Goal: Information Seeking & Learning: Learn about a topic

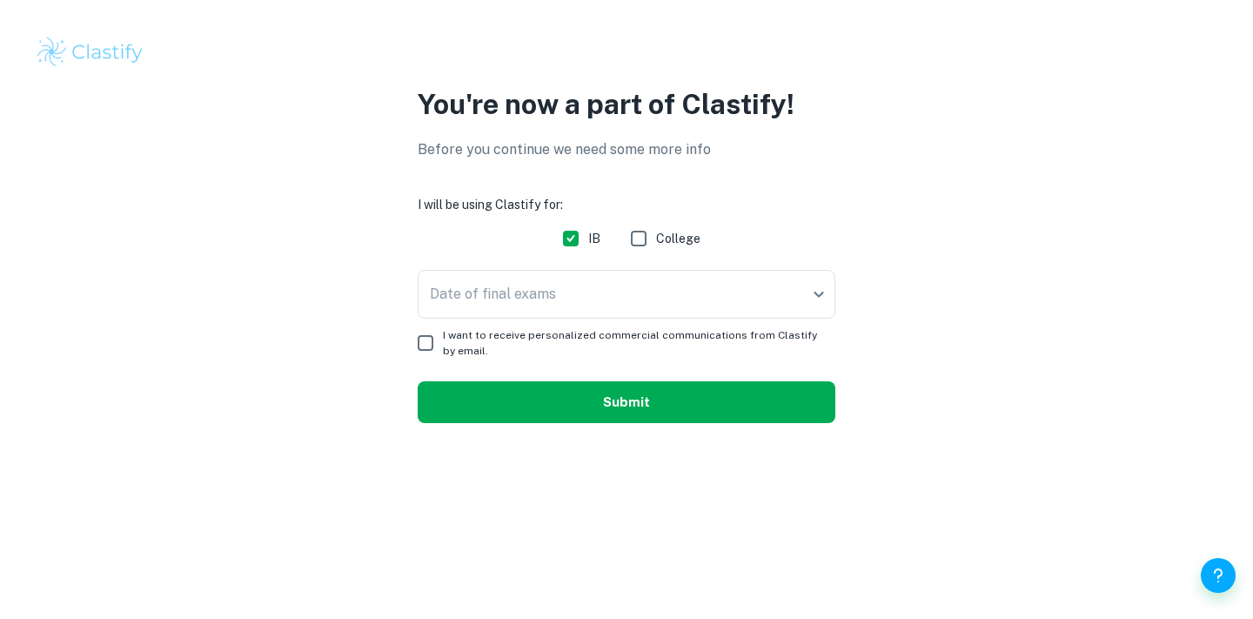
click at [561, 416] on button "Submit" at bounding box center [627, 402] width 418 height 42
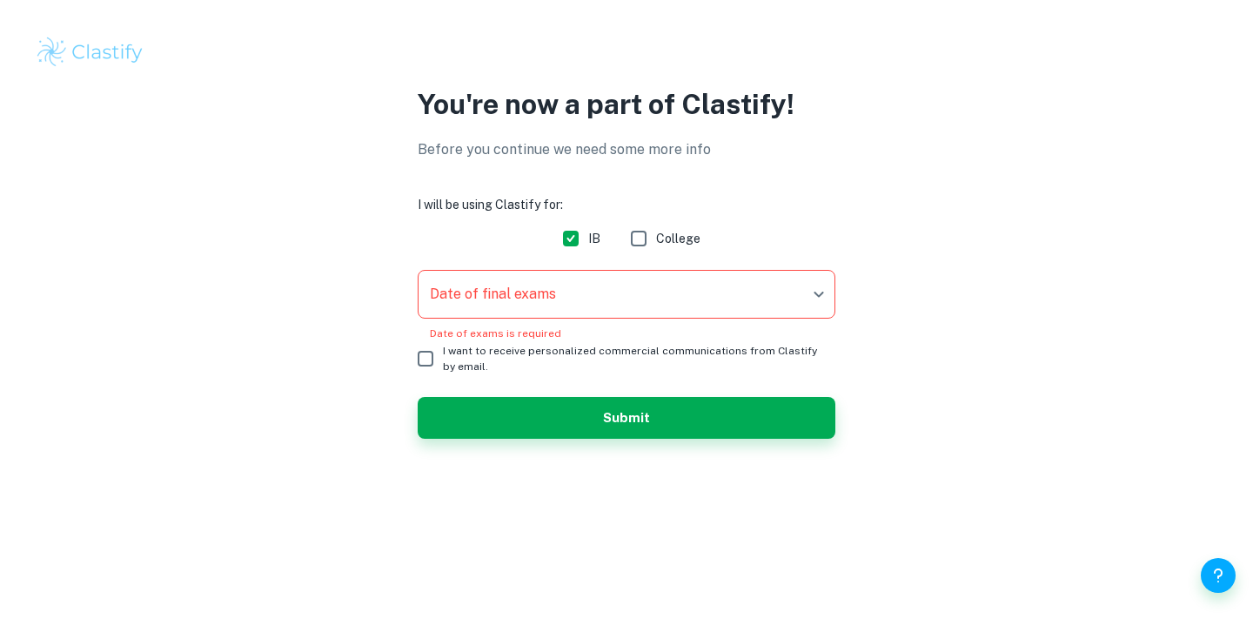
click at [458, 343] on label "I want to receive personalized commercial communications from Clastify by email." at bounding box center [614, 358] width 413 height 35
click at [443, 343] on input "I want to receive personalized commercial communications from Clastify by email." at bounding box center [425, 358] width 35 height 35
checkbox input "true"
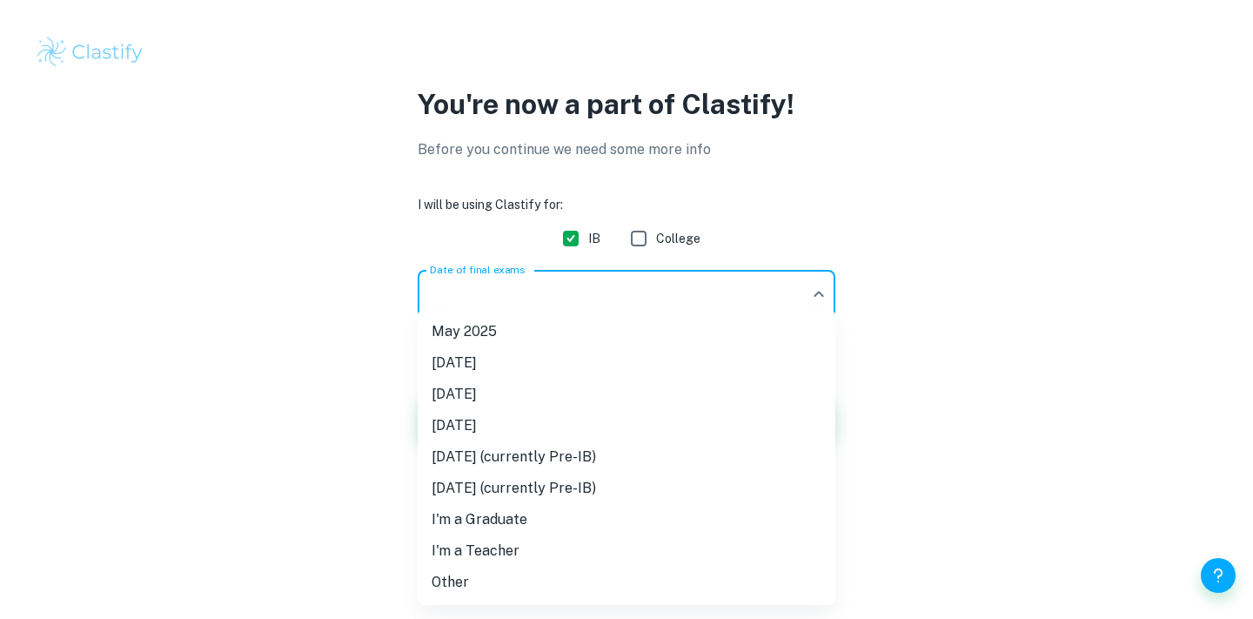
click at [499, 301] on body "We value your privacy We use cookies to enhance your browsing experience, serve…" at bounding box center [626, 309] width 1253 height 619
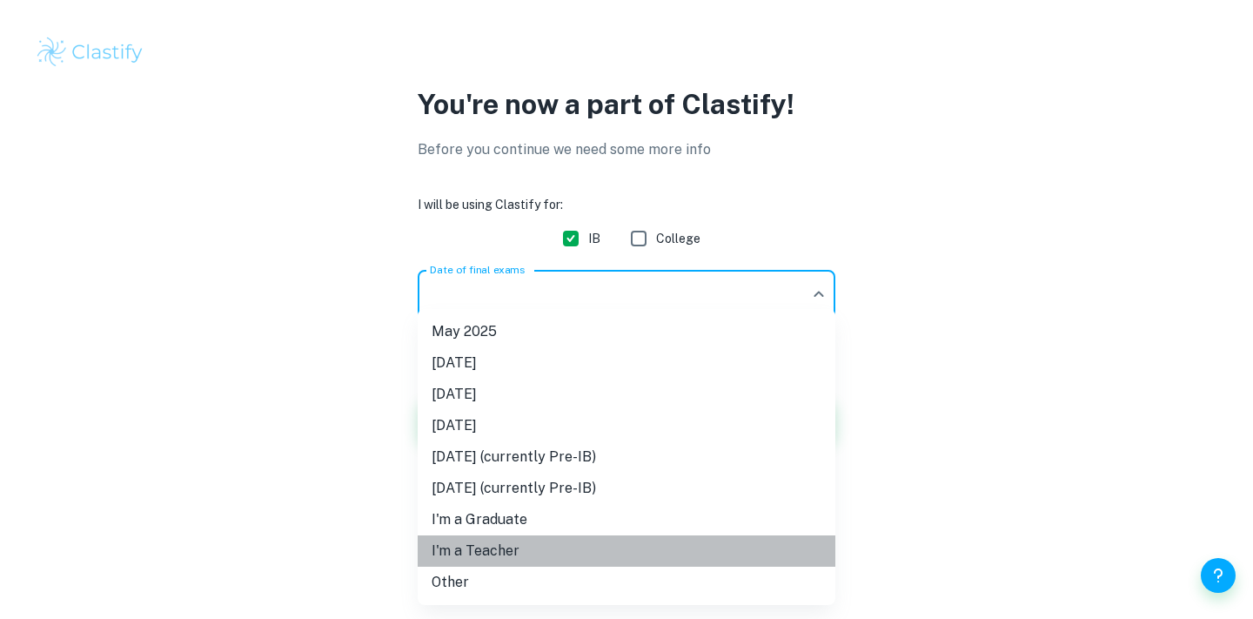
click at [559, 545] on li "I'm a Teacher" at bounding box center [627, 550] width 418 height 31
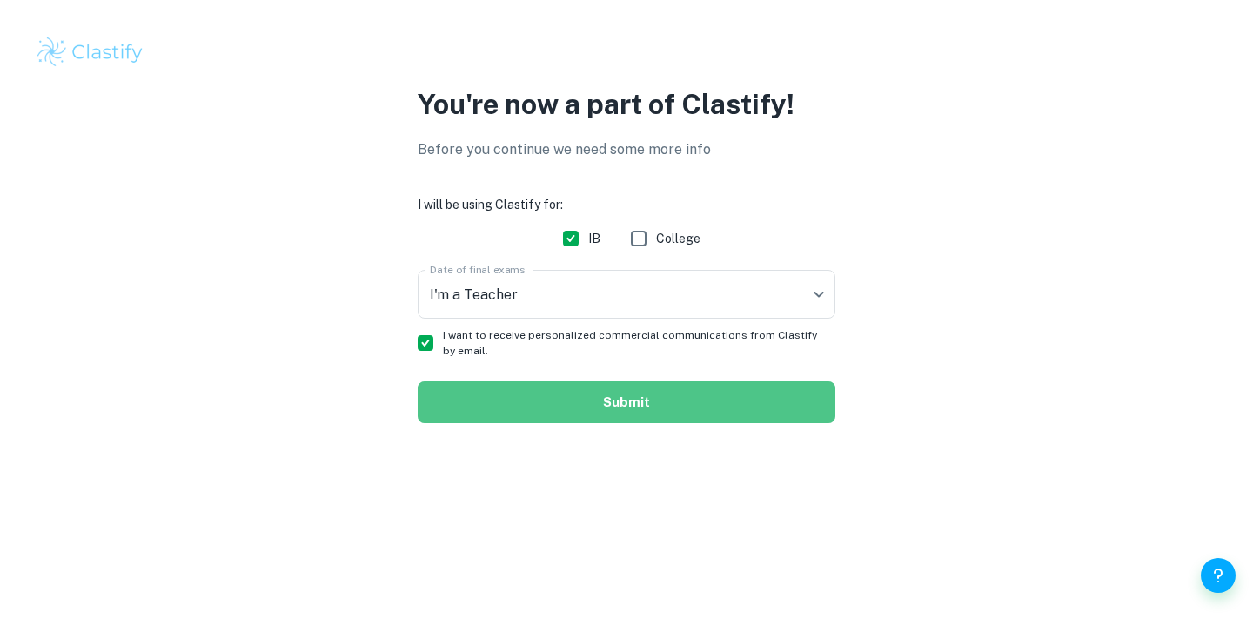
click at [656, 393] on button "Submit" at bounding box center [627, 402] width 418 height 42
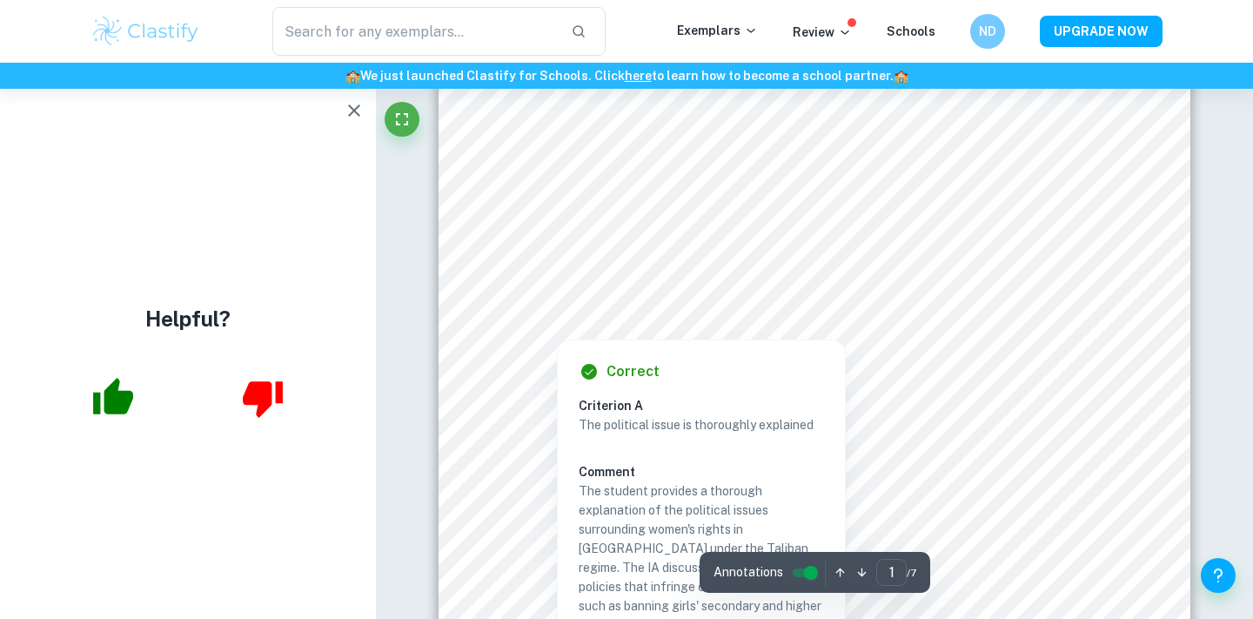
scroll to position [378, 0]
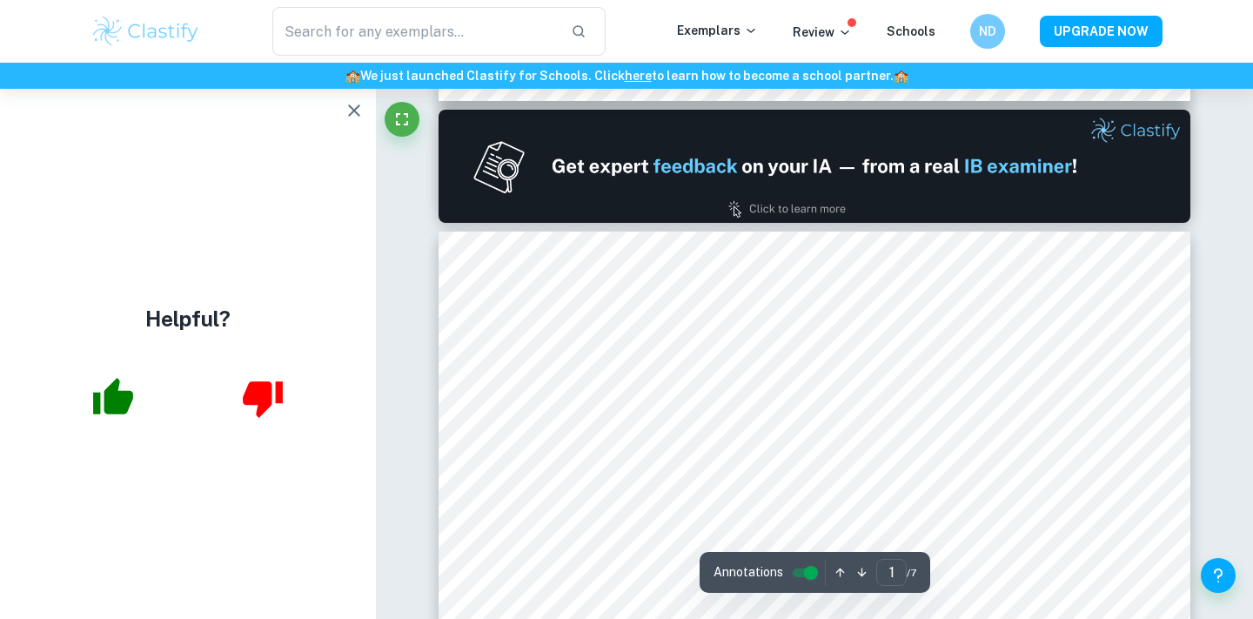
type input "2"
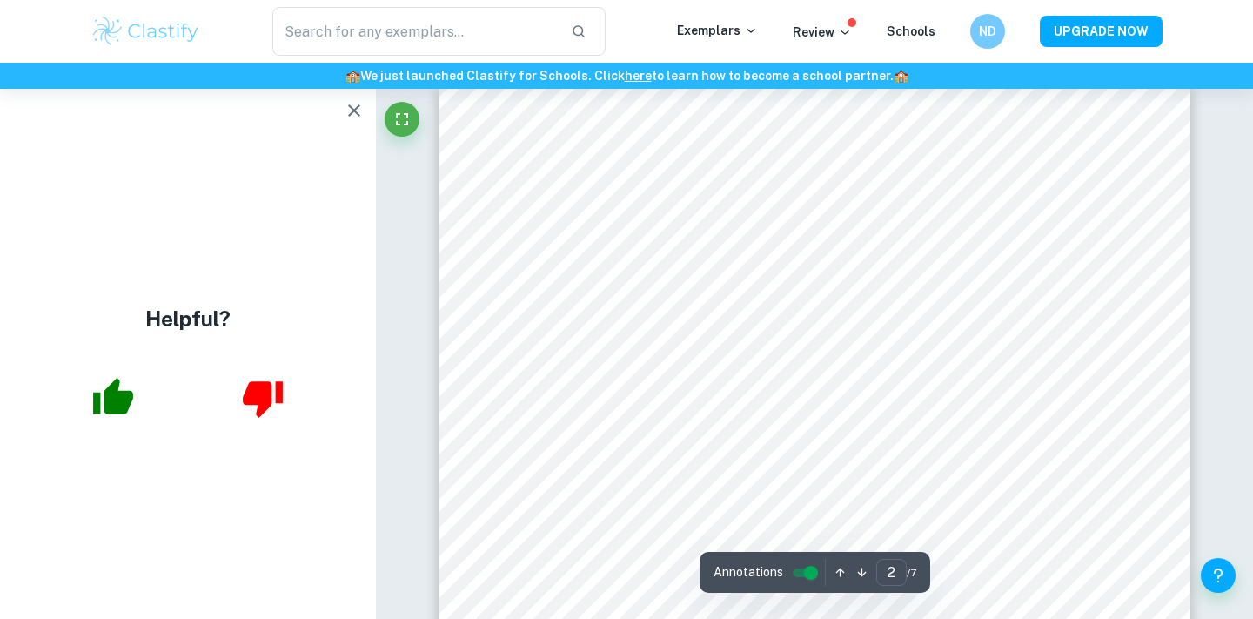
scroll to position [1139, 0]
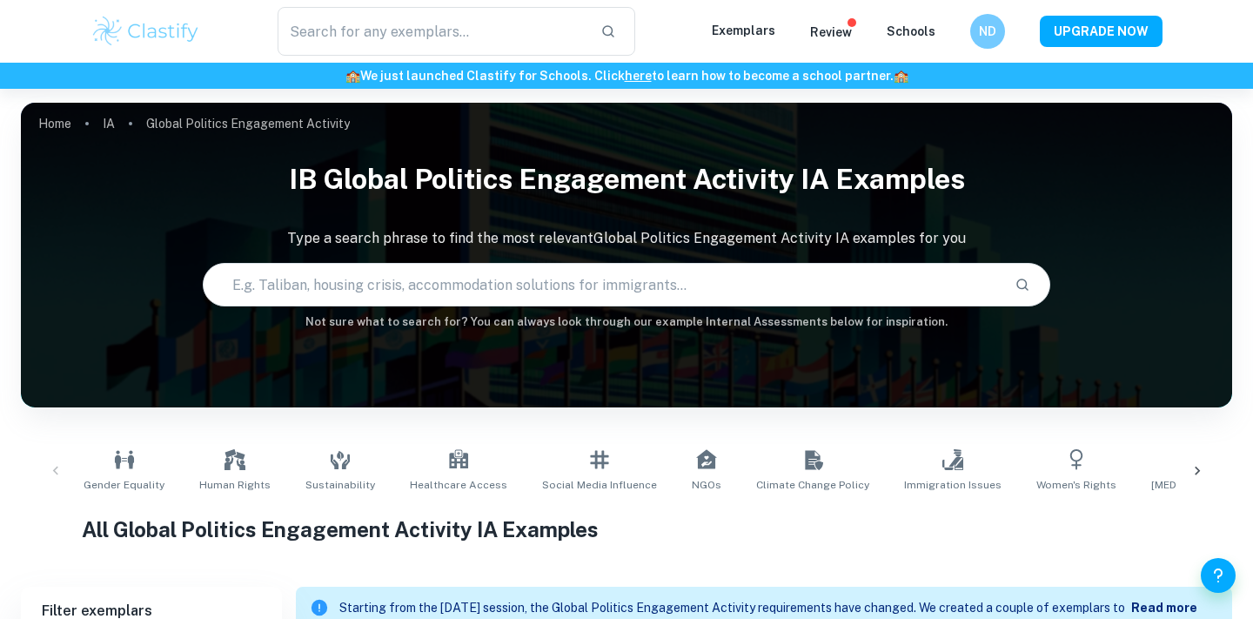
scroll to position [484, 0]
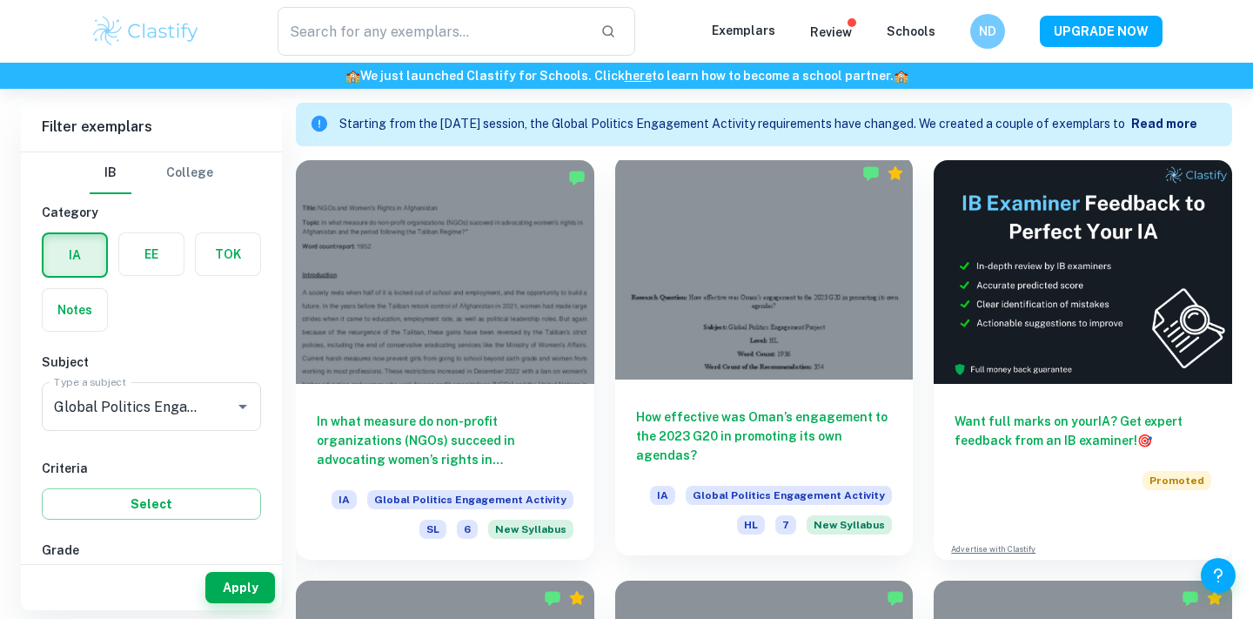
click at [733, 412] on h6 "How effective was Oman’s engagement to the 2023 G20 in promoting its own agenda…" at bounding box center [764, 435] width 257 height 57
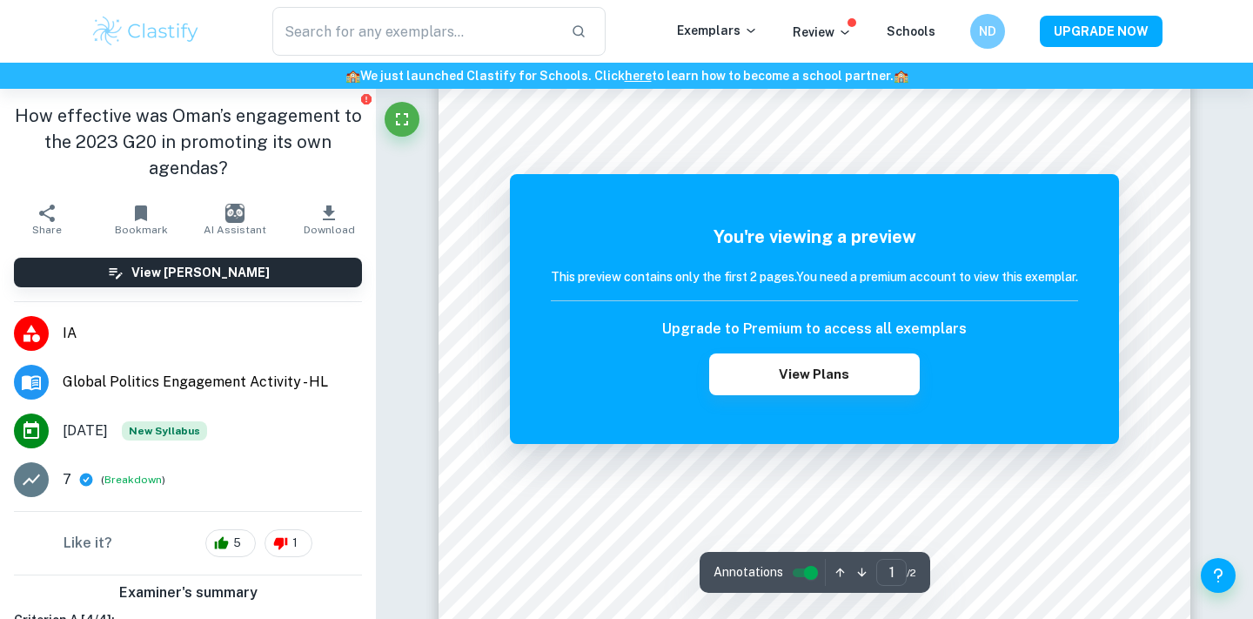
scroll to position [129, 0]
click at [907, 540] on div at bounding box center [814, 548] width 575 height 17
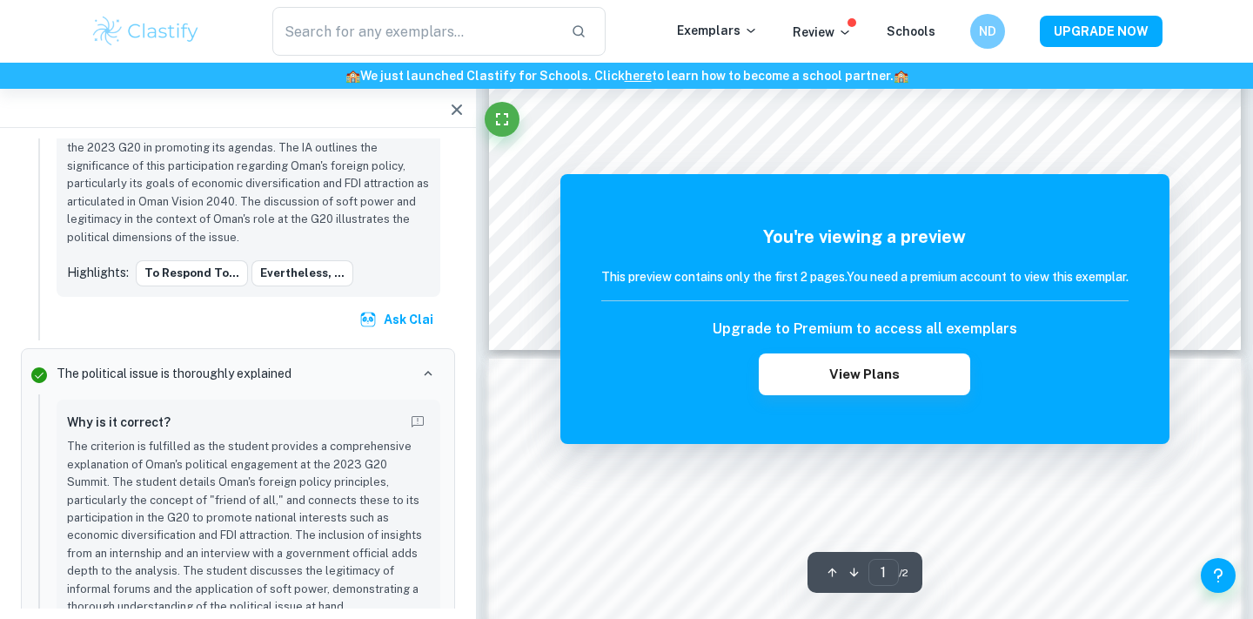
scroll to position [758, 0]
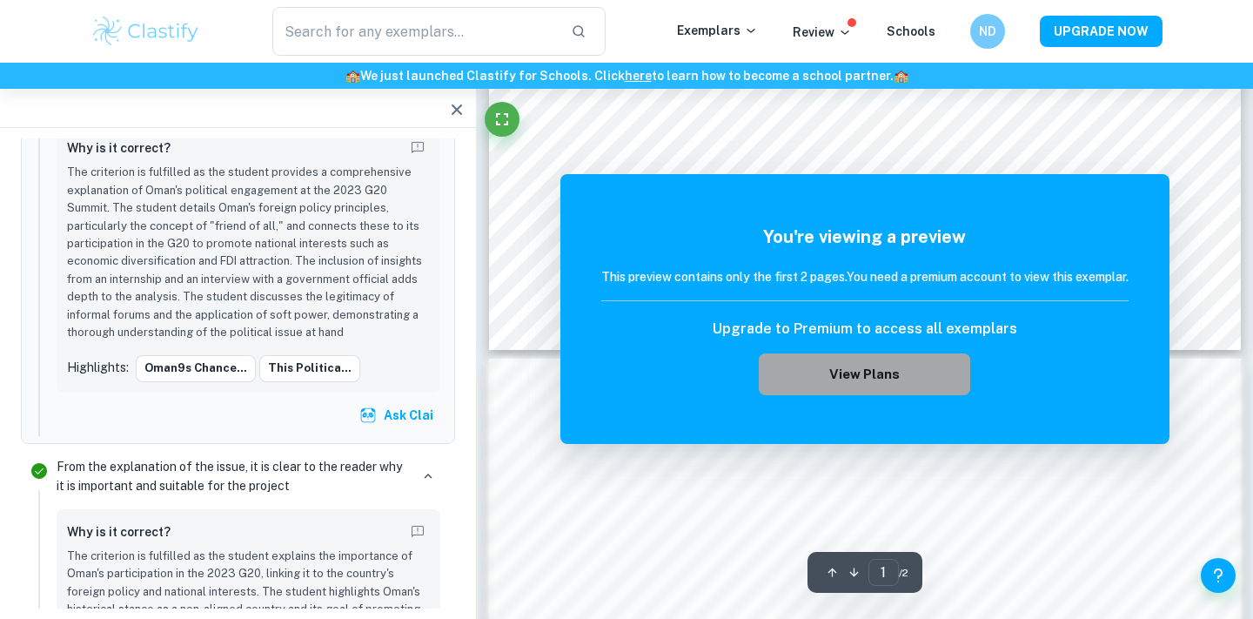
click at [931, 366] on button "View Plans" at bounding box center [864, 374] width 211 height 42
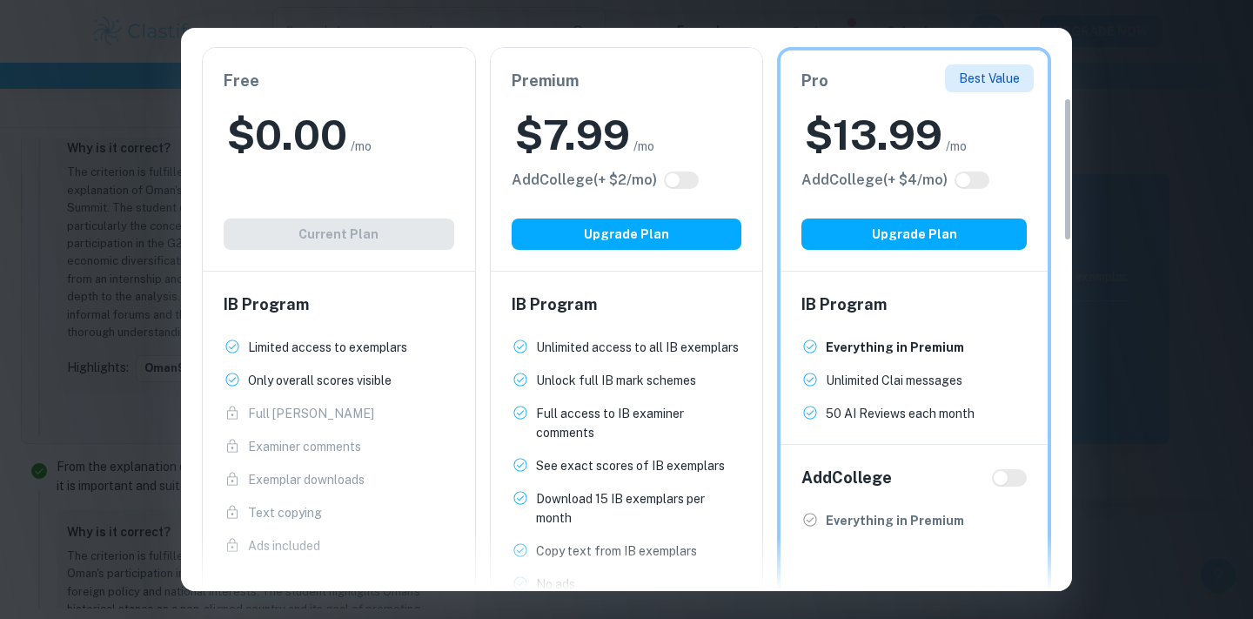
scroll to position [0, 0]
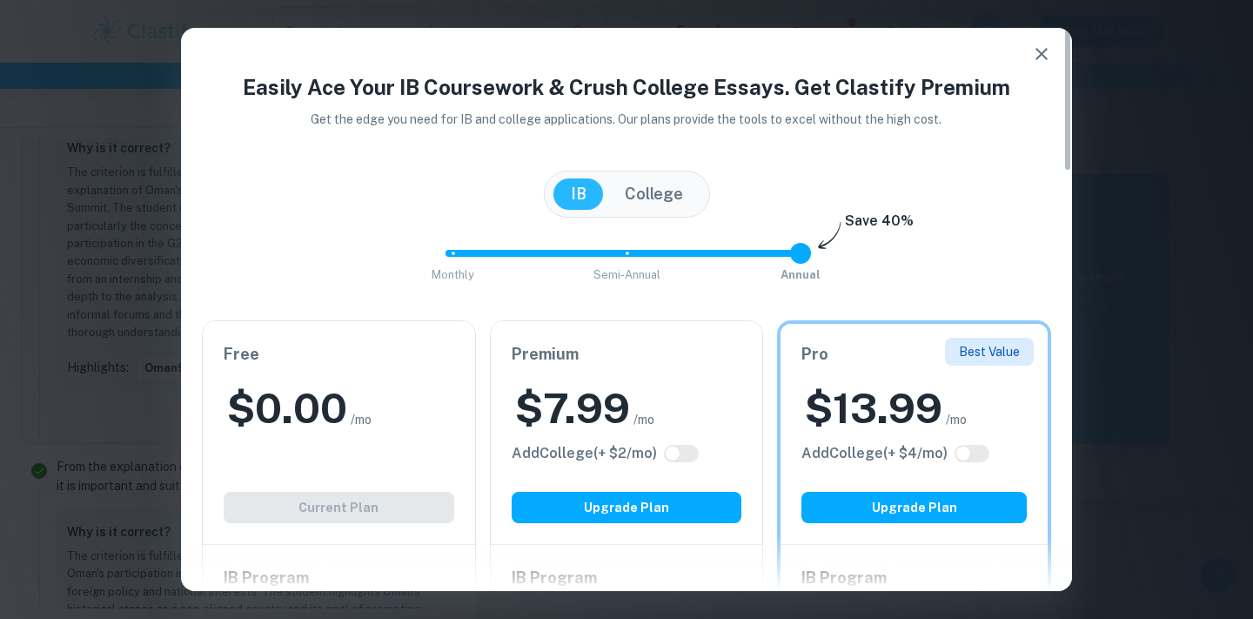
click at [1047, 51] on icon "button" at bounding box center [1041, 53] width 21 height 21
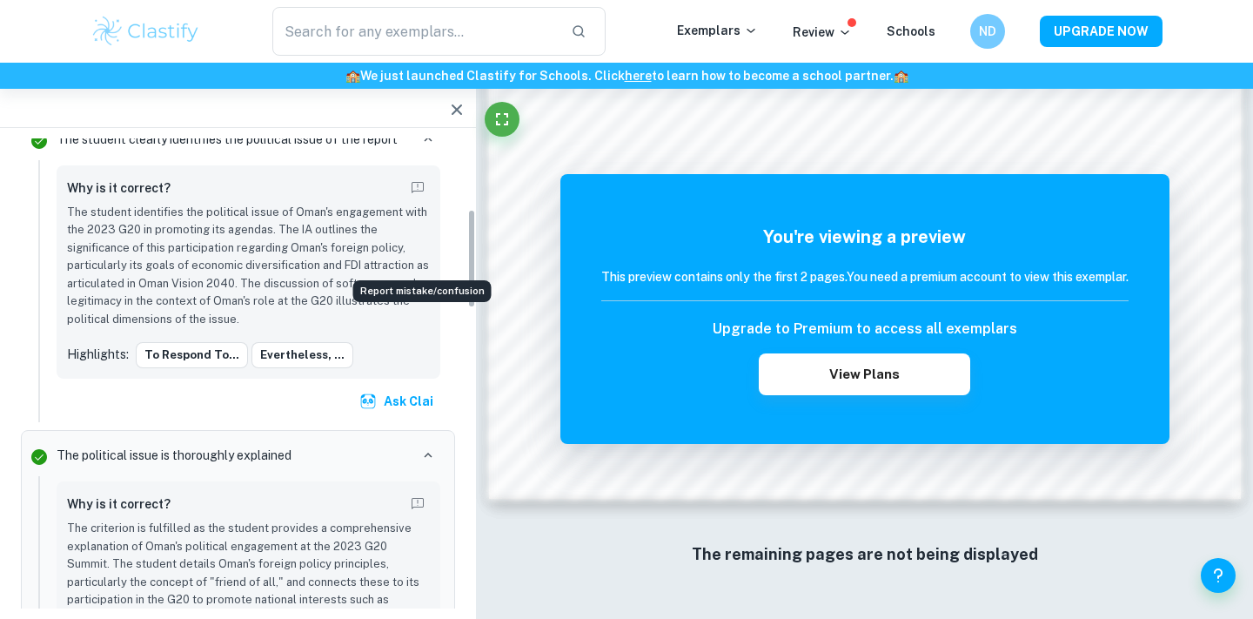
scroll to position [334, 0]
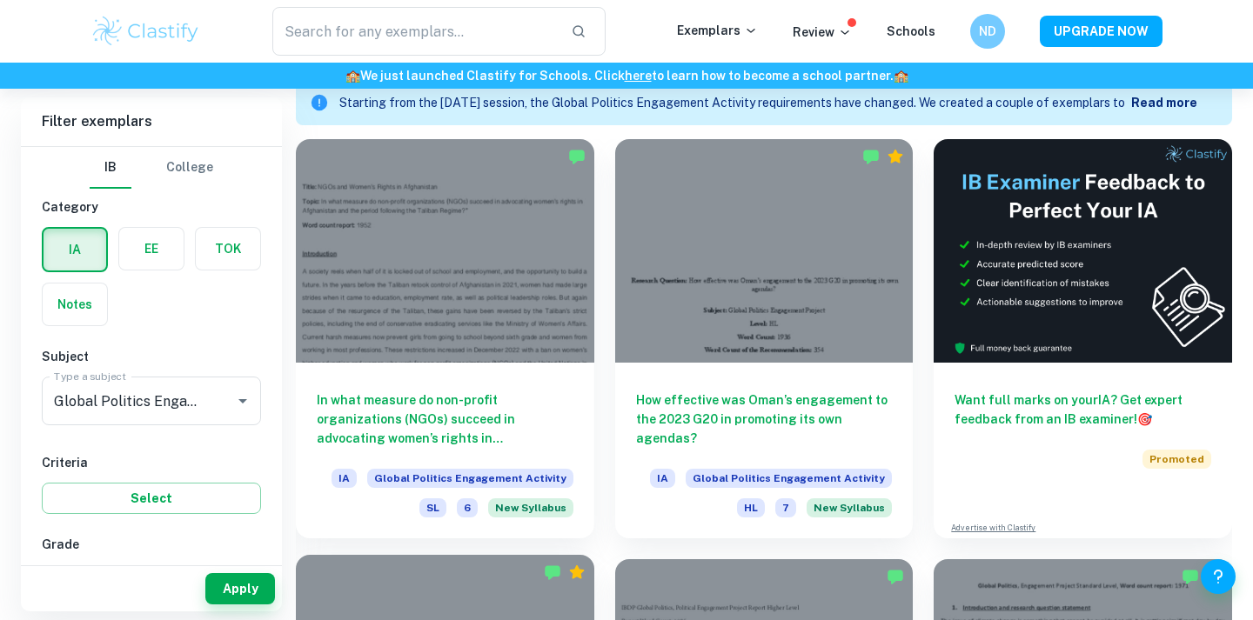
scroll to position [497, 0]
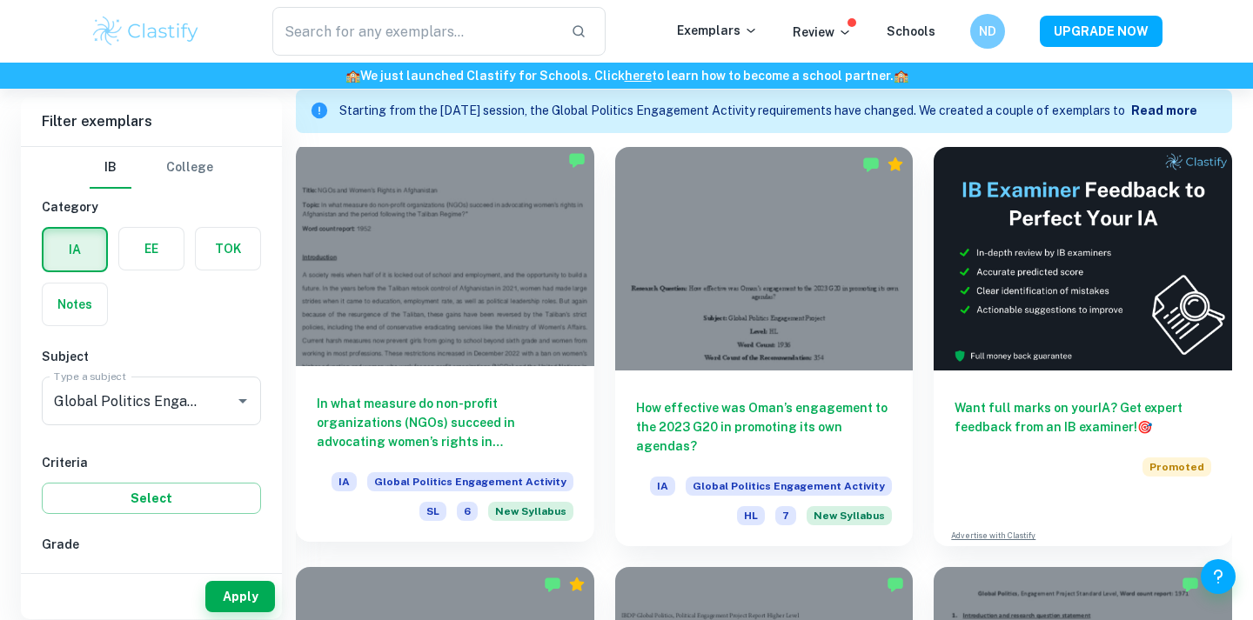
click at [454, 414] on h6 "In what measure do non-profit organizations (NGOs) succeed in advocating women’…" at bounding box center [445, 422] width 257 height 57
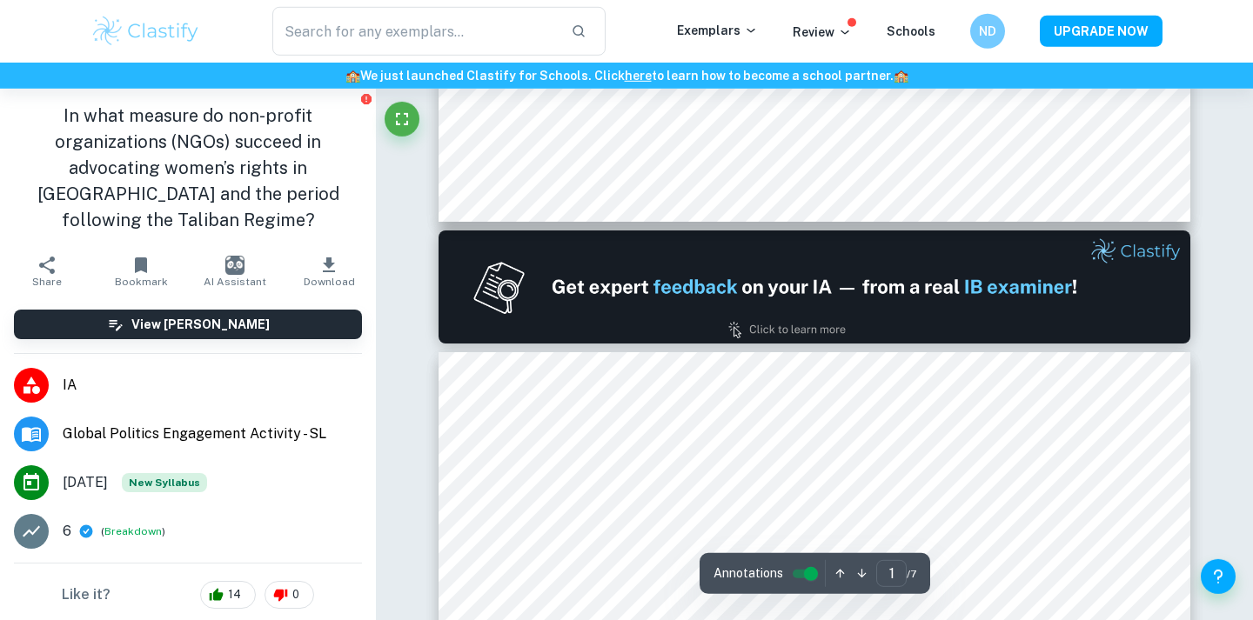
type input "2"
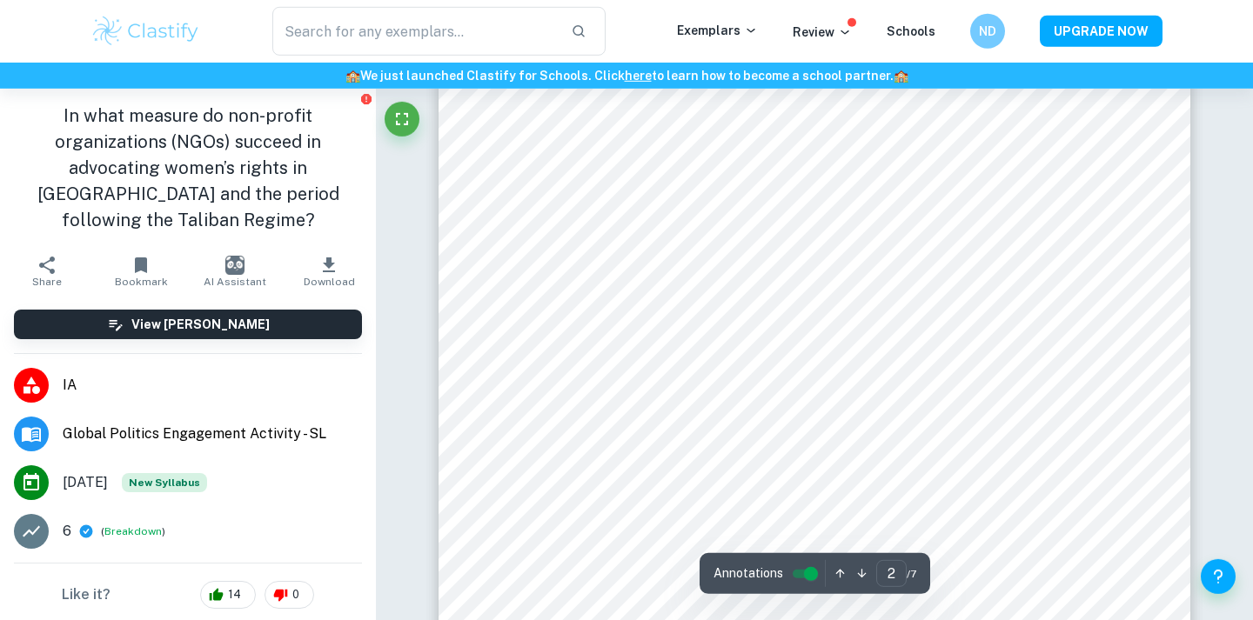
scroll to position [1510, 0]
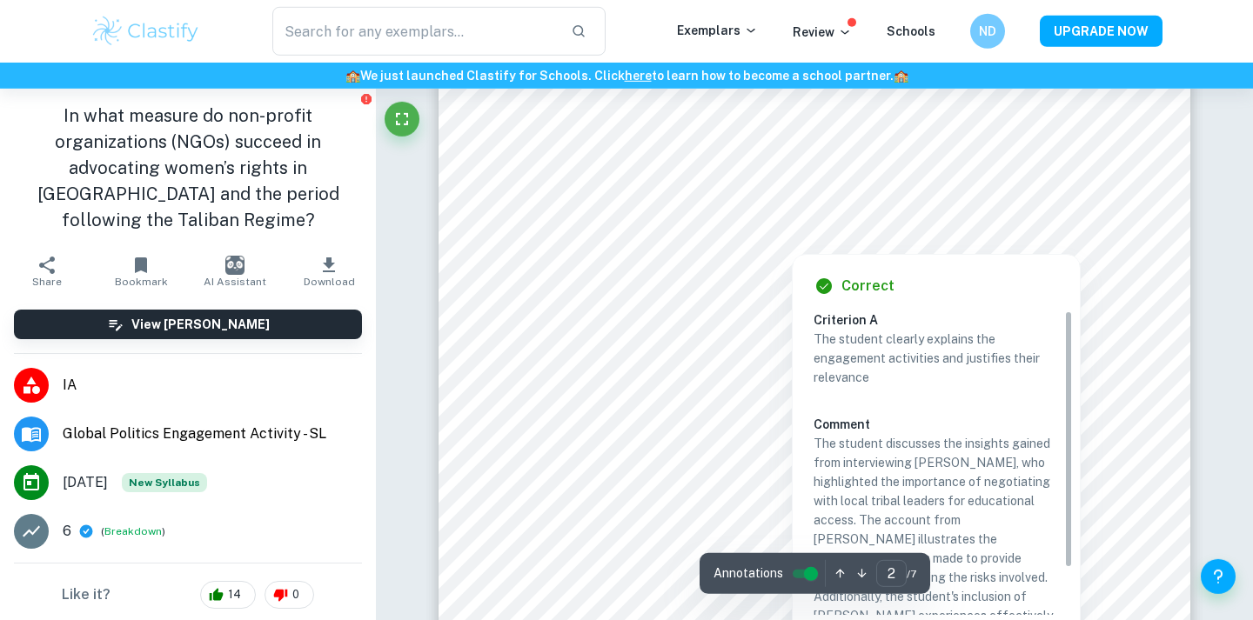
click at [955, 269] on div "Correct Criterion A The student clearly explains the engagement activities and …" at bounding box center [936, 486] width 287 height 462
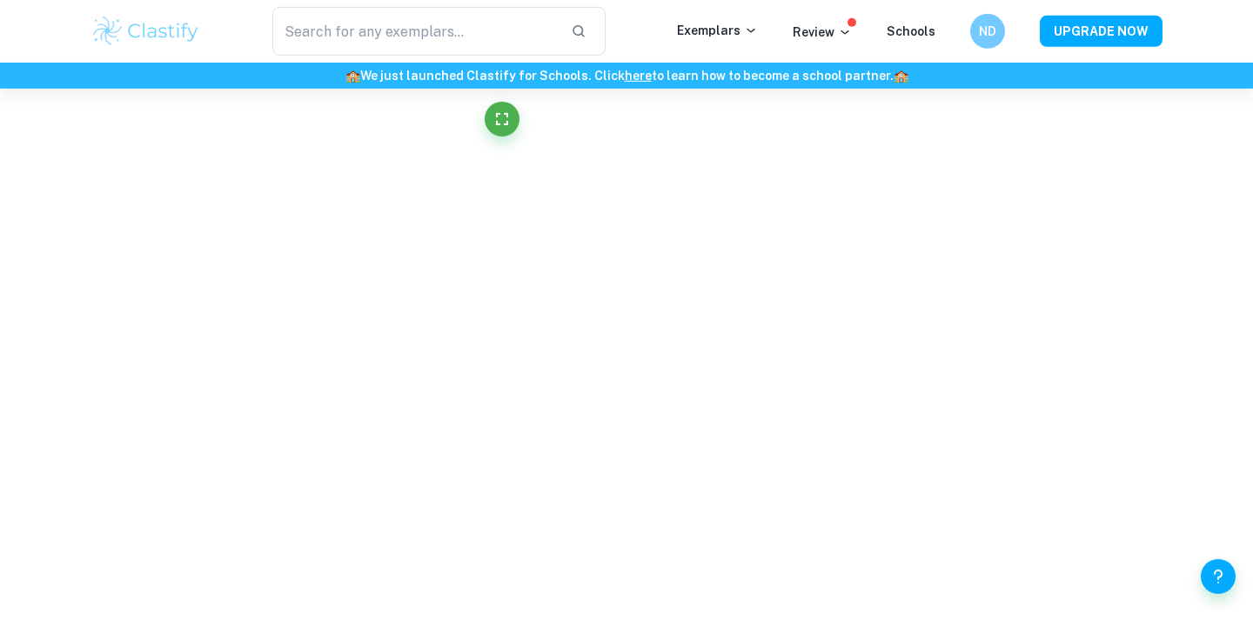
scroll to position [1101, 0]
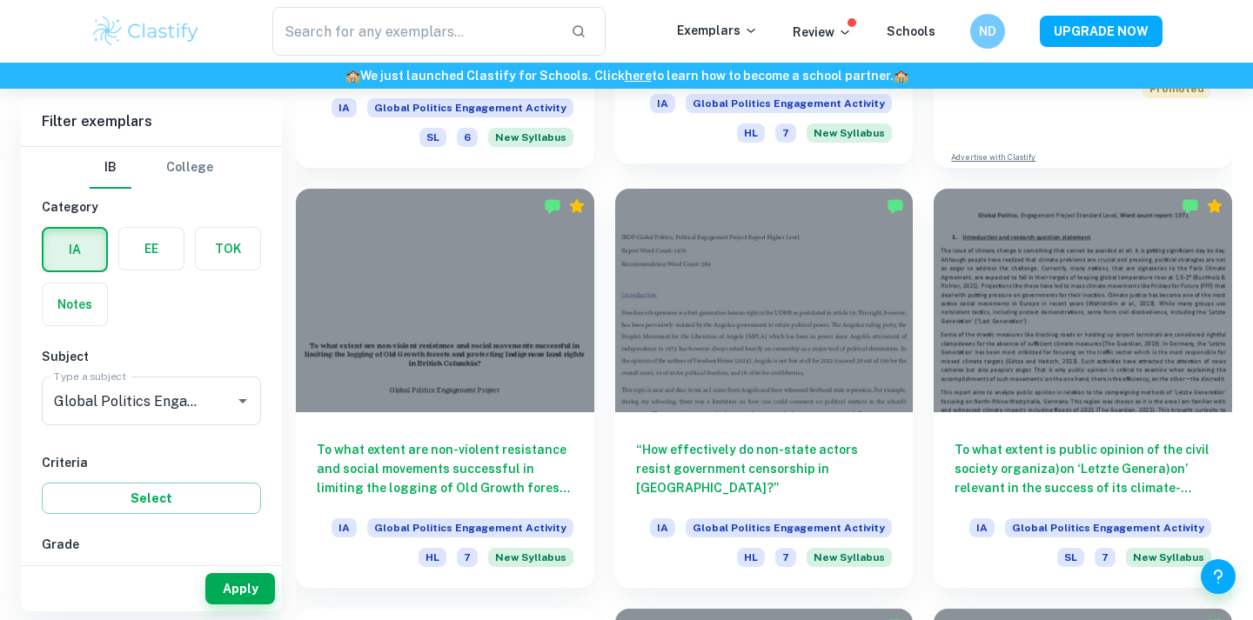
scroll to position [877, 0]
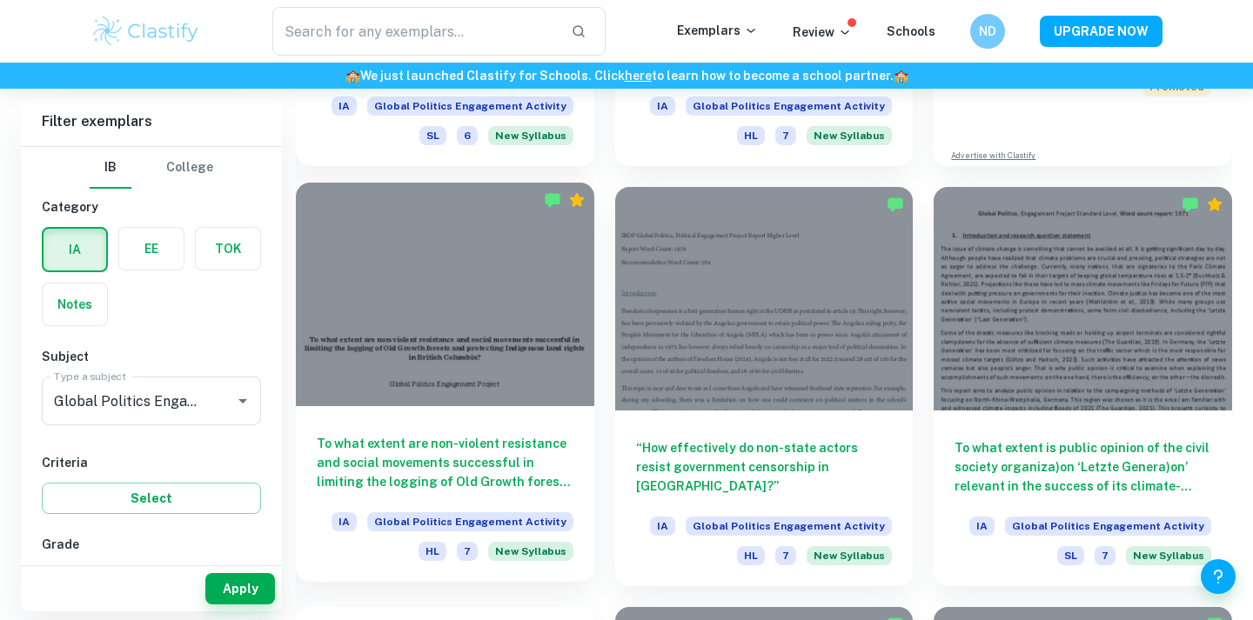
click at [480, 444] on h6 "To what extent are non-violent resistance and social movements successful in li…" at bounding box center [445, 462] width 257 height 57
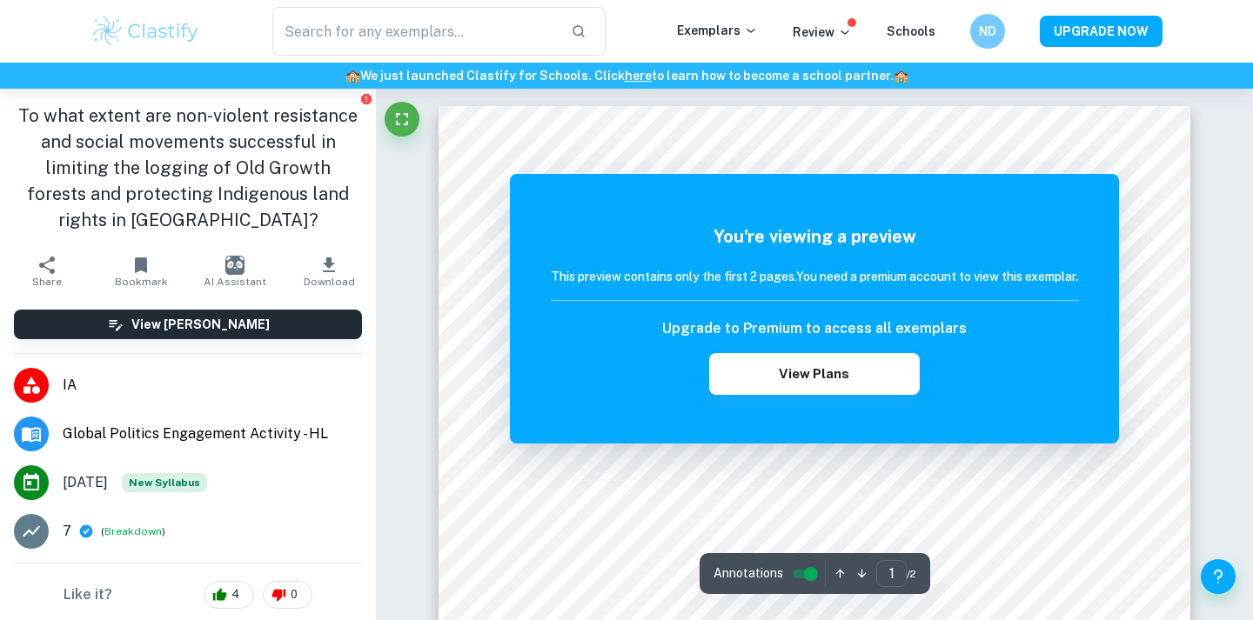
click at [805, 577] on input "controlled" at bounding box center [811, 574] width 63 height 21
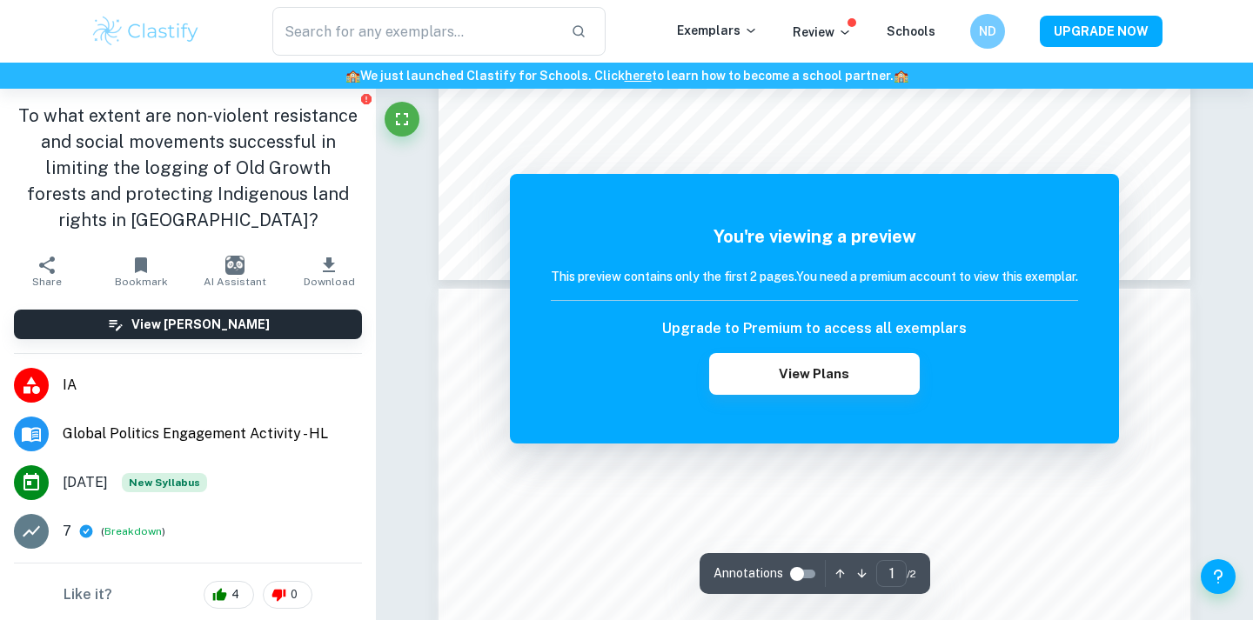
scroll to position [1039, 0]
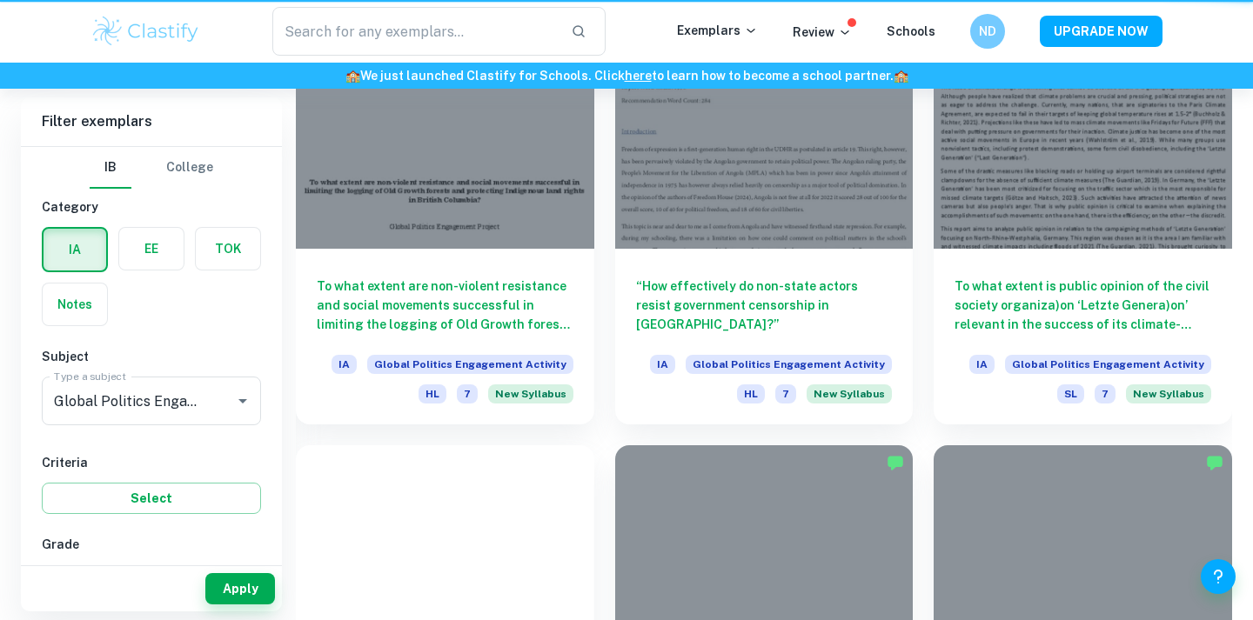
scroll to position [877, 0]
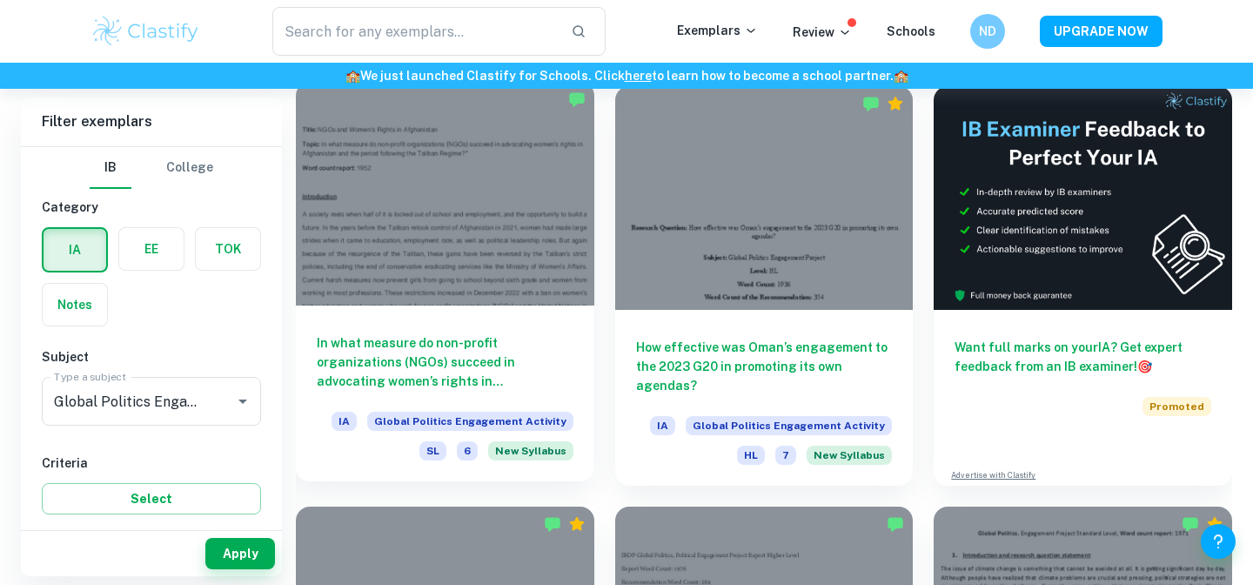
scroll to position [558, 0]
click at [411, 279] on div at bounding box center [445, 194] width 298 height 224
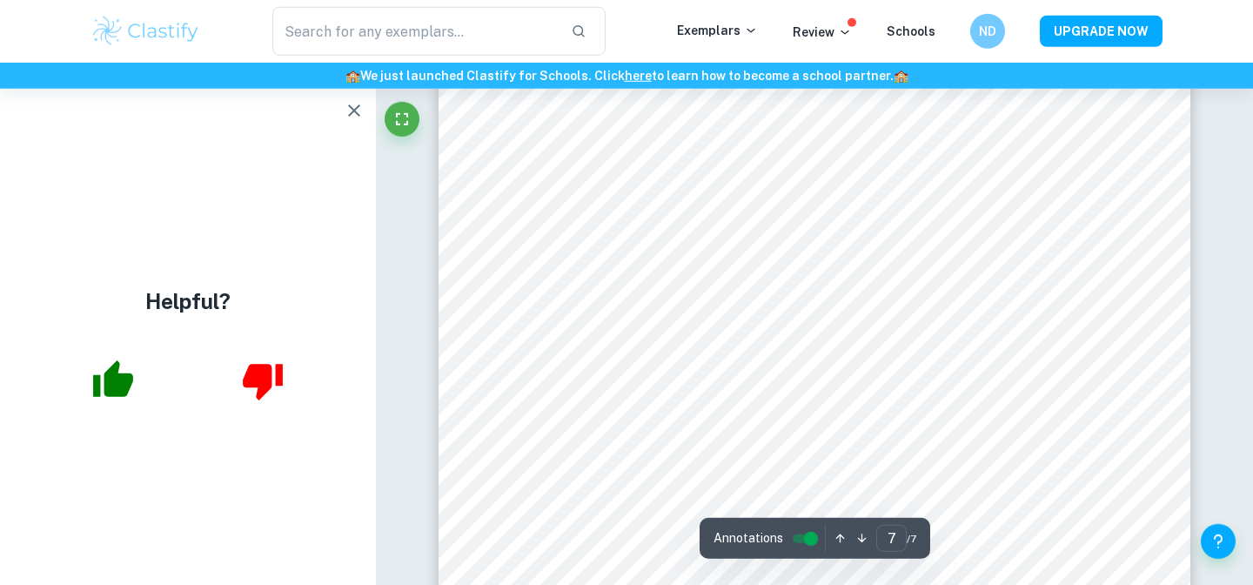
scroll to position [6214, 0]
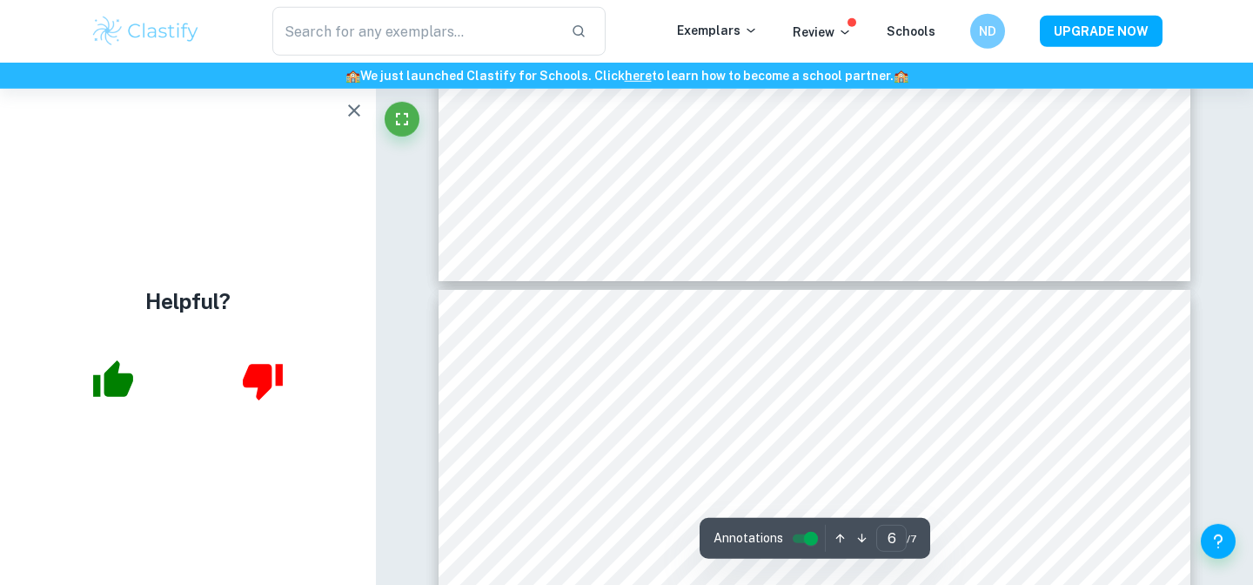
type input "5"
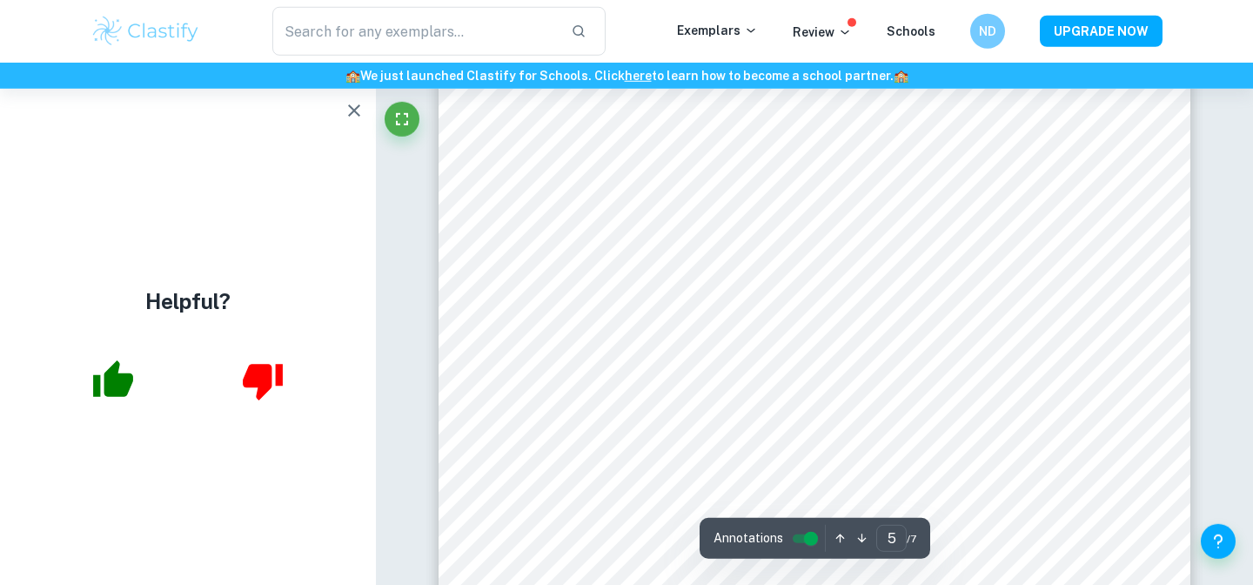
scroll to position [4609, 0]
